Goal: Navigation & Orientation: Understand site structure

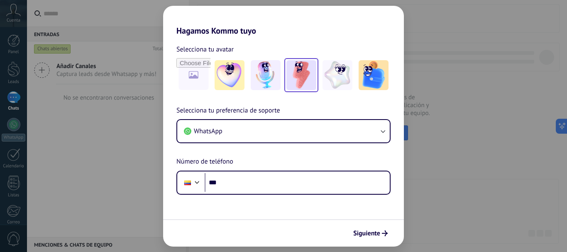
click at [302, 73] on img at bounding box center [301, 75] width 30 height 30
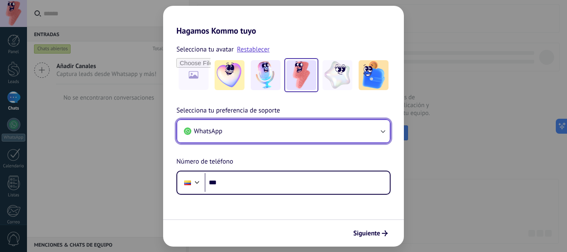
click at [296, 129] on button "WhatsApp" at bounding box center [283, 131] width 213 height 22
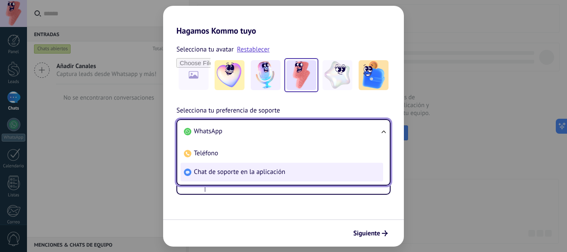
click at [229, 175] on span "Chat de soporte en la aplicación" at bounding box center [239, 172] width 91 height 8
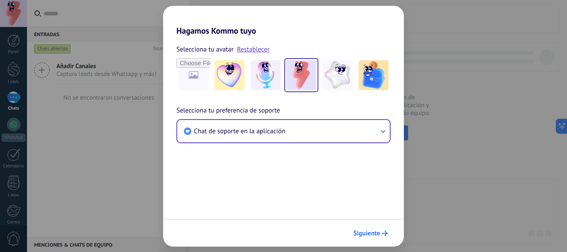
click at [381, 238] on button "Siguiente" at bounding box center [371, 233] width 42 height 14
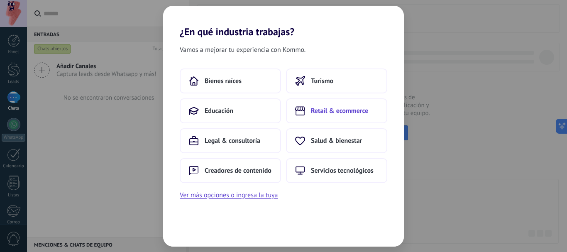
click at [354, 110] on span "Retail & ecommerce" at bounding box center [339, 111] width 57 height 8
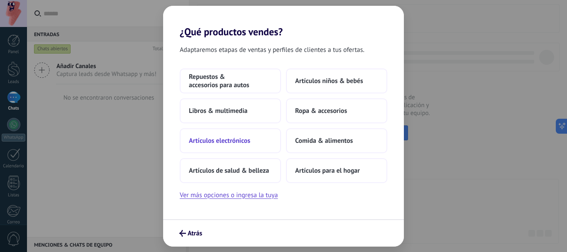
click at [229, 141] on span "Artículos electrónicos" at bounding box center [219, 141] width 61 height 8
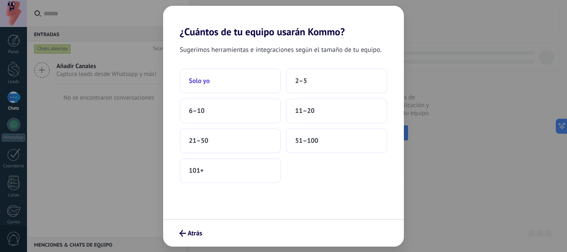
click at [213, 79] on button "Solo yo" at bounding box center [230, 80] width 101 height 25
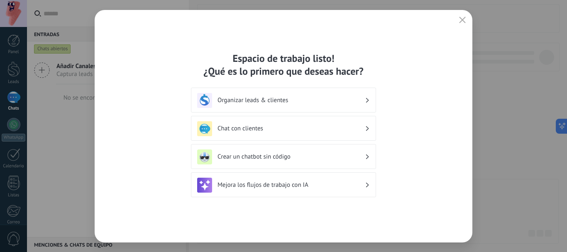
click at [458, 21] on button "button" at bounding box center [462, 21] width 11 height 12
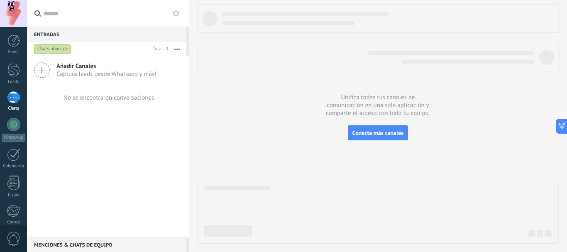
scroll to position [93, 0]
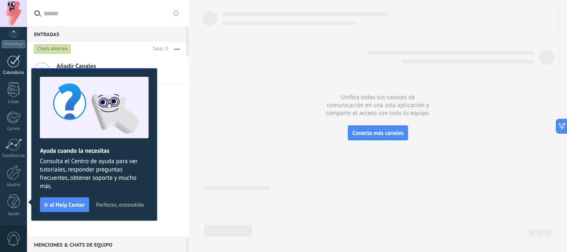
click at [9, 61] on div at bounding box center [13, 61] width 13 height 13
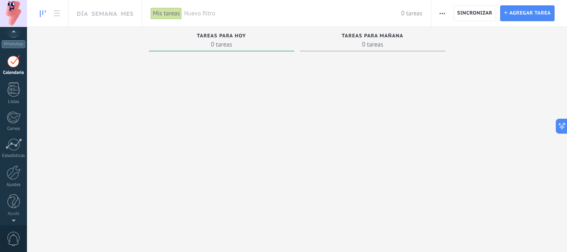
click at [11, 34] on div at bounding box center [13, 33] width 27 height 12
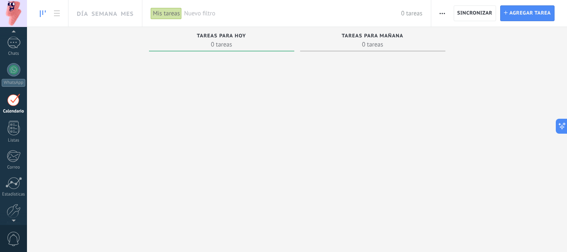
scroll to position [45, 0]
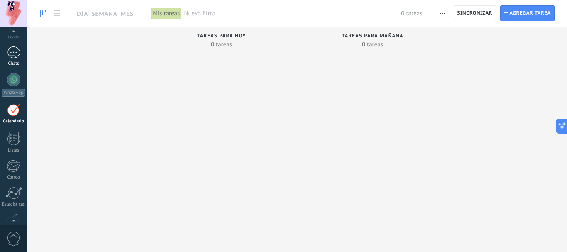
click at [18, 54] on div at bounding box center [13, 52] width 13 height 12
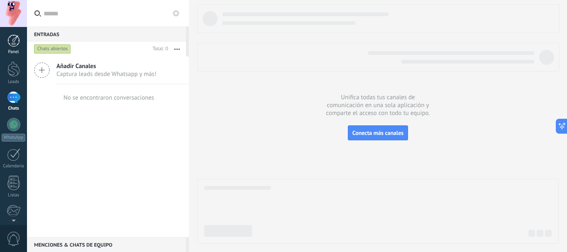
click at [18, 42] on div at bounding box center [13, 40] width 12 height 12
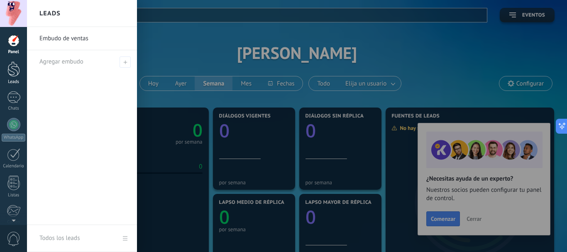
click at [15, 73] on div at bounding box center [13, 68] width 12 height 15
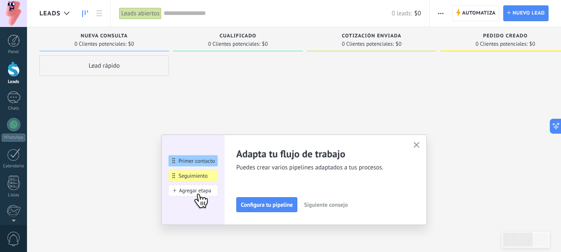
click at [418, 145] on icon "button" at bounding box center [416, 145] width 6 height 6
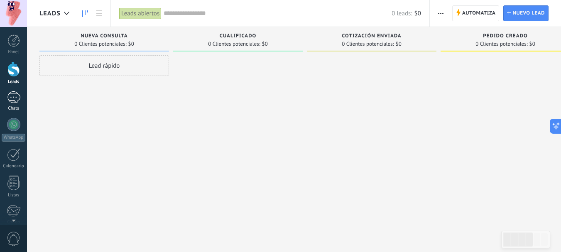
click at [21, 92] on link "Chats" at bounding box center [13, 101] width 27 height 20
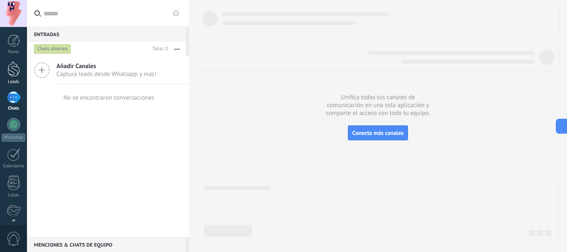
click at [20, 73] on link "Leads" at bounding box center [13, 72] width 27 height 23
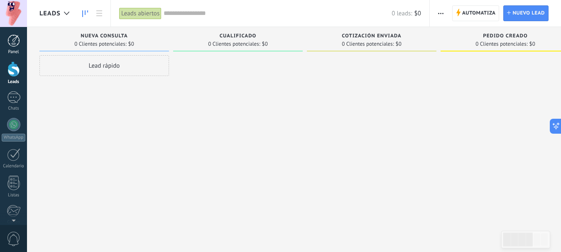
click at [12, 38] on div at bounding box center [13, 40] width 12 height 12
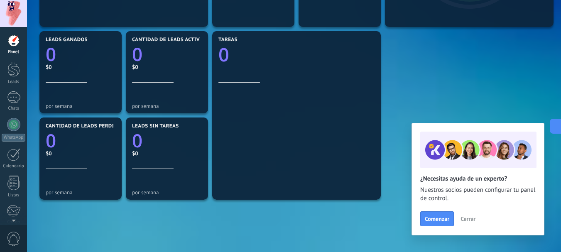
scroll to position [311, 0]
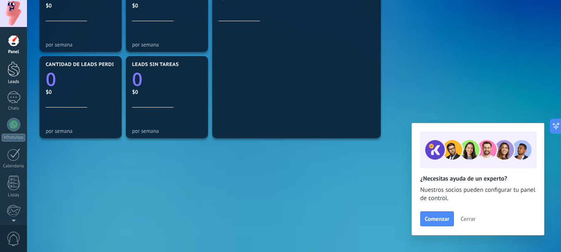
click at [9, 69] on div at bounding box center [13, 68] width 12 height 15
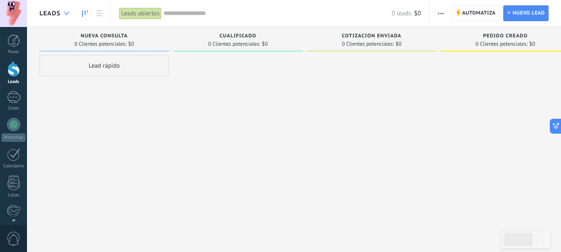
click at [66, 11] on div at bounding box center [67, 13] width 14 height 16
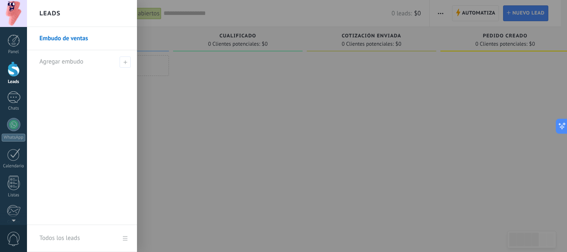
click at [85, 37] on link "Embudo de ventas" at bounding box center [83, 38] width 89 height 23
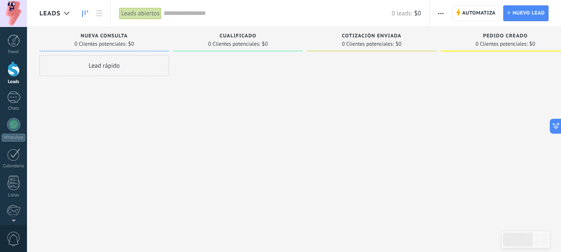
click at [10, 65] on div at bounding box center [13, 68] width 12 height 15
click at [18, 39] on div at bounding box center [13, 40] width 12 height 12
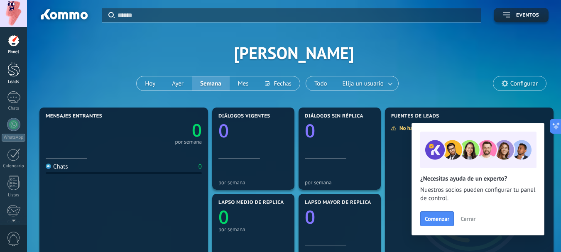
click at [11, 76] on div at bounding box center [13, 68] width 12 height 15
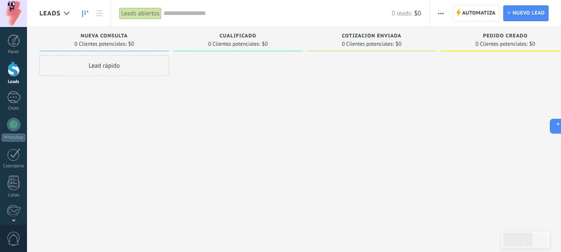
click at [11, 71] on div at bounding box center [13, 68] width 12 height 15
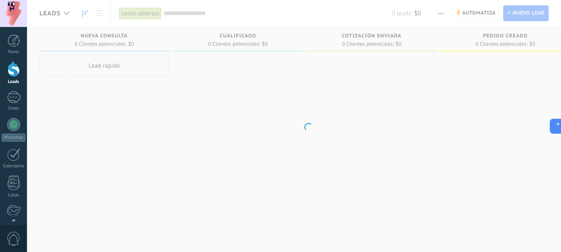
click at [206, 86] on body ".abccls-1,.abccls-2{fill-rule:evenodd}.abccls-2{fill:#fff} .abfcls-1{fill:none}…" at bounding box center [280, 126] width 561 height 252
click at [8, 47] on link "Panel" at bounding box center [13, 44] width 27 height 20
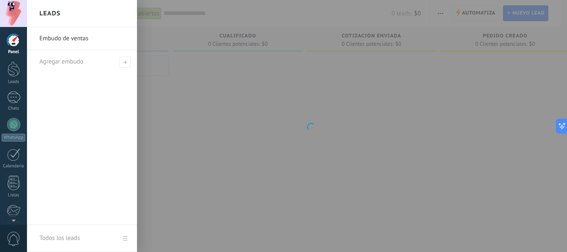
click at [66, 37] on link "Embudo de ventas" at bounding box center [83, 38] width 89 height 23
